Goal: Find specific page/section: Find specific page/section

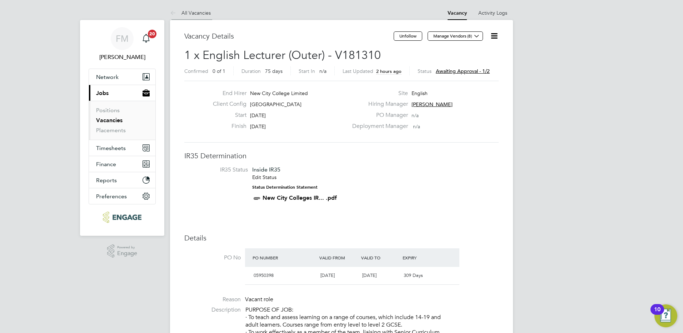
click at [201, 13] on link "All Vacancies" at bounding box center [190, 13] width 41 height 6
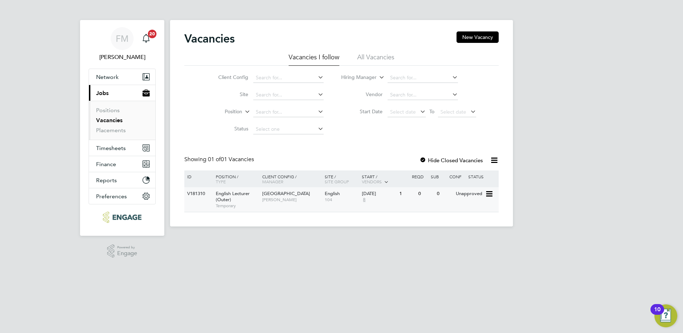
click at [469, 198] on div "Unapproved" at bounding box center [469, 193] width 31 height 13
